Goal: Task Accomplishment & Management: Manage account settings

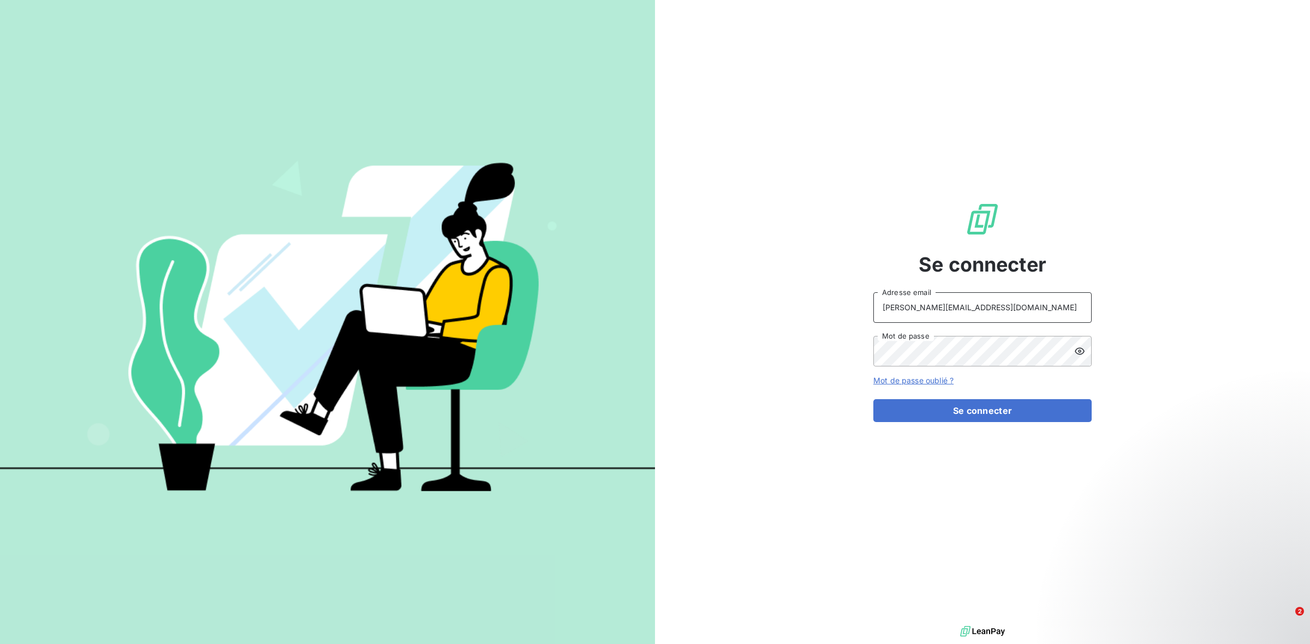
drag, startPoint x: 962, startPoint y: 307, endPoint x: 852, endPoint y: 292, distance: 110.7
click at [857, 292] on div "Se connecter antoine@leanpay.fr Adresse email Mot de passe Mot de passe oublié …" at bounding box center [982, 312] width 655 height 624
drag, startPoint x: 969, startPoint y: 304, endPoint x: 911, endPoint y: 300, distance: 58.0
click at [911, 300] on input "admin@talenzalteisconseil" at bounding box center [982, 307] width 218 height 31
type input "admin@VECVITRY"
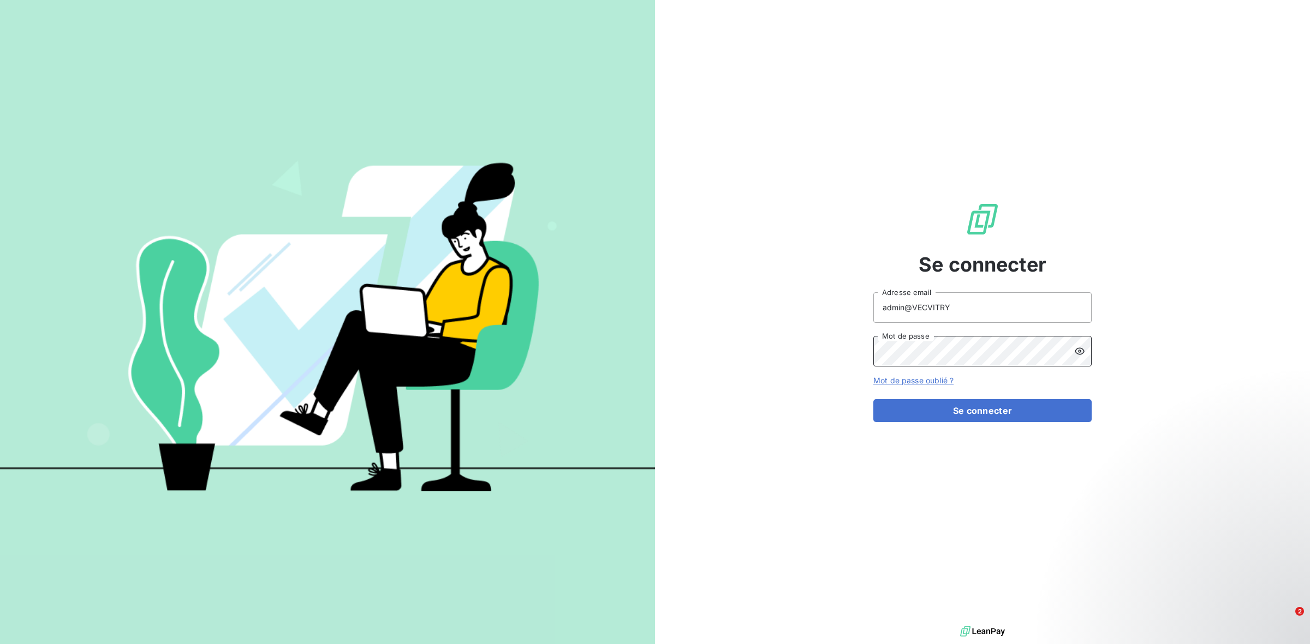
click at [873, 399] on button "Se connecter" at bounding box center [982, 410] width 218 height 23
